Goal: Navigation & Orientation: Find specific page/section

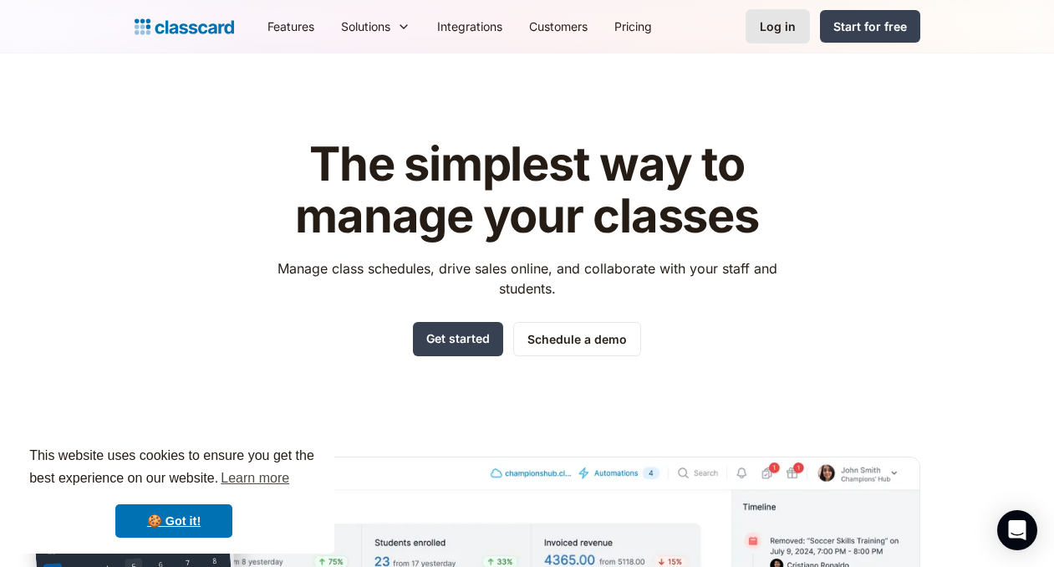
click at [782, 38] on link "Log in" at bounding box center [777, 26] width 64 height 34
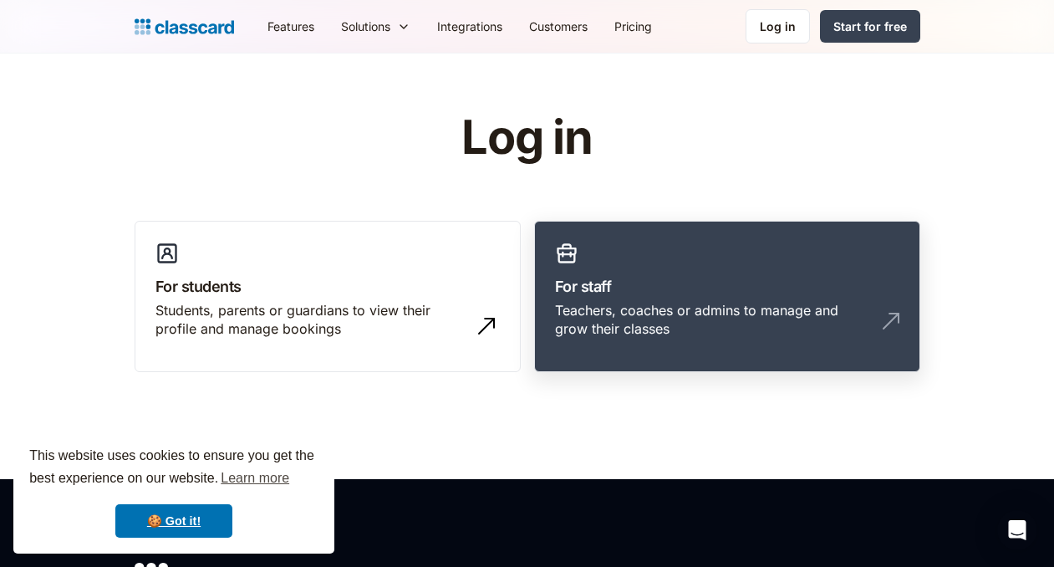
click at [672, 282] on h3 "For staff" at bounding box center [727, 286] width 344 height 23
click at [711, 306] on div "Teachers, coaches or admins to manage and grow their classes" at bounding box center [710, 320] width 311 height 38
